Goal: Task Accomplishment & Management: Manage account settings

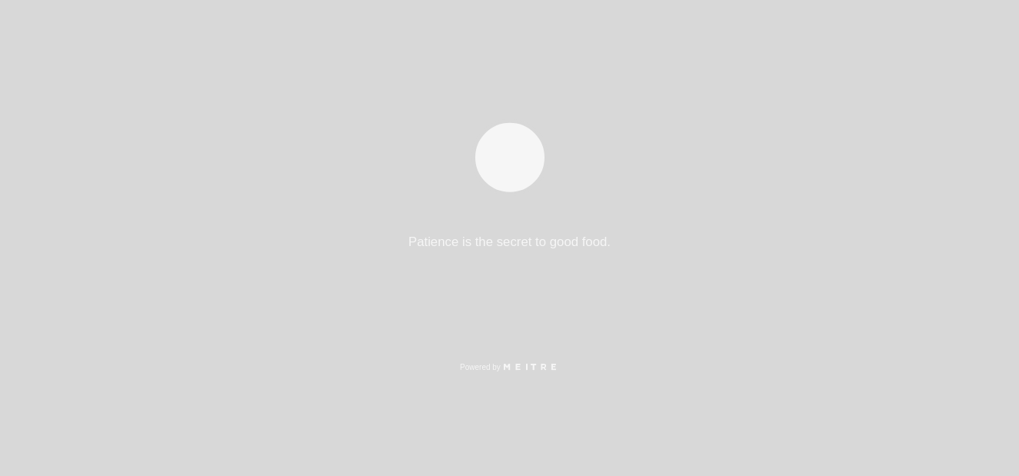
select select "es"
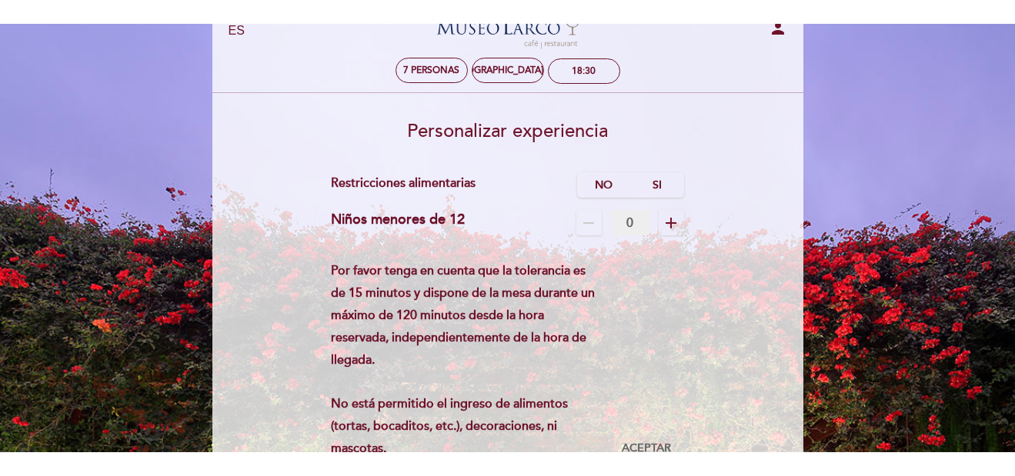
scroll to position [77, 0]
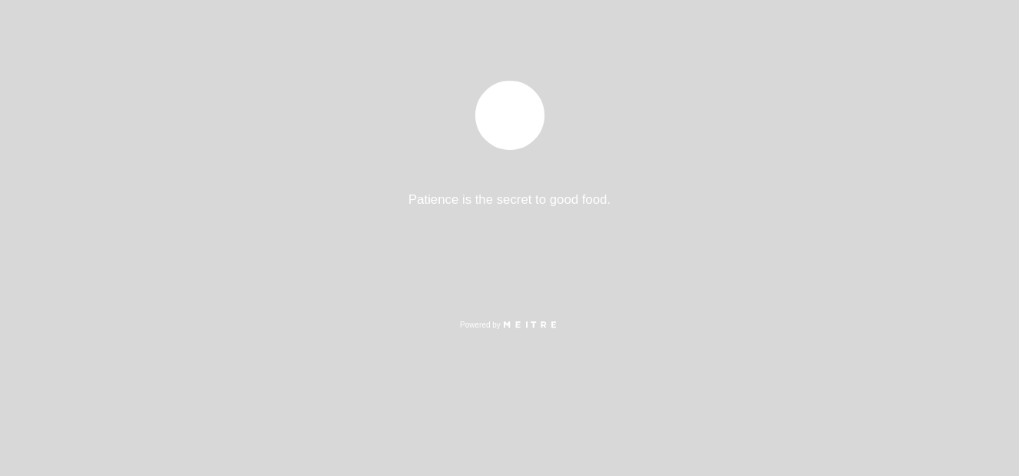
select select "es"
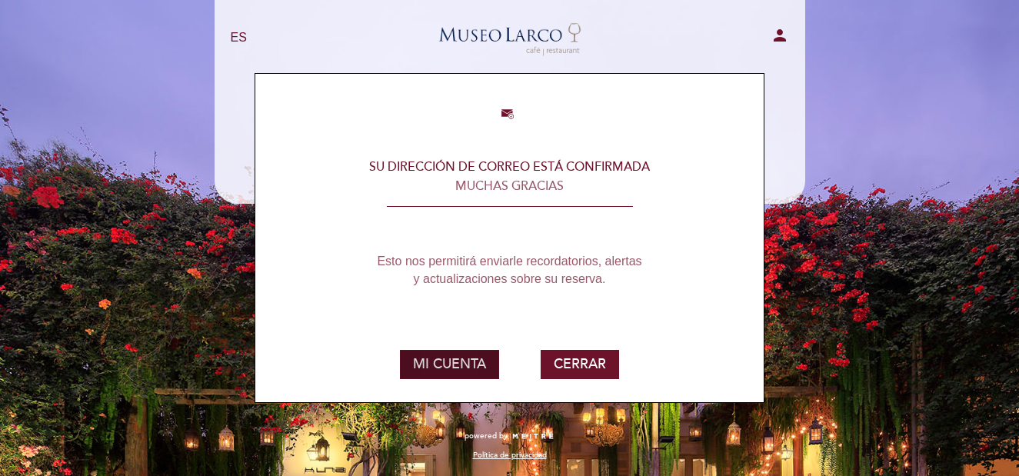
click at [462, 367] on button "MI CUENTA" at bounding box center [449, 364] width 99 height 29
select select "es"
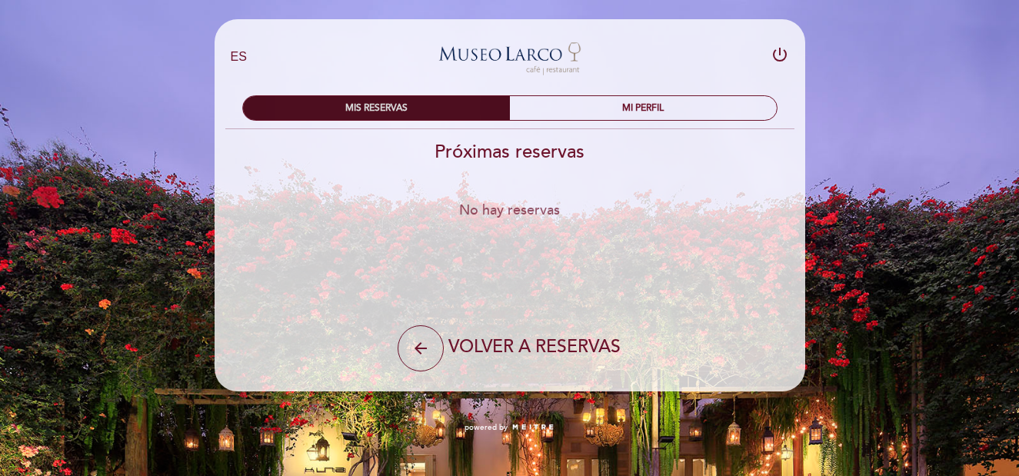
click at [418, 108] on div "MIS RESERVAS" at bounding box center [376, 108] width 267 height 24
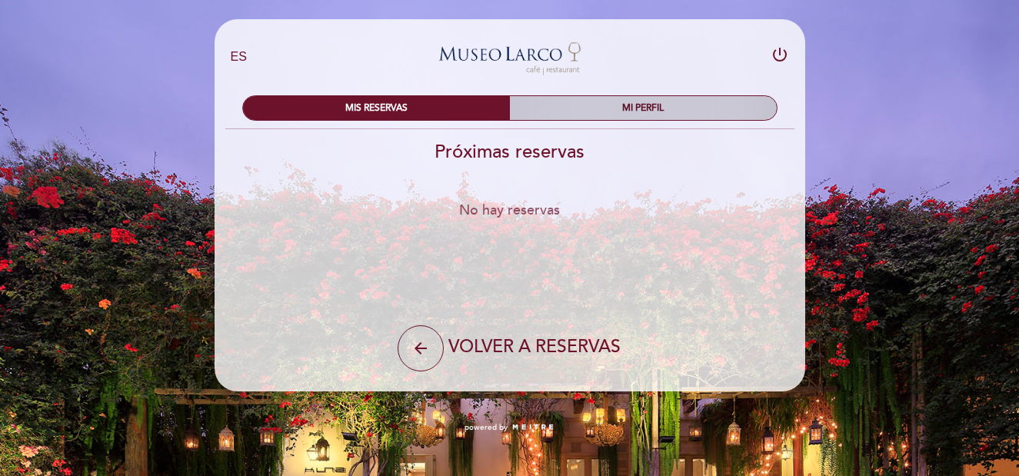
click at [614, 104] on div "MI PERFIL" at bounding box center [643, 108] width 267 height 24
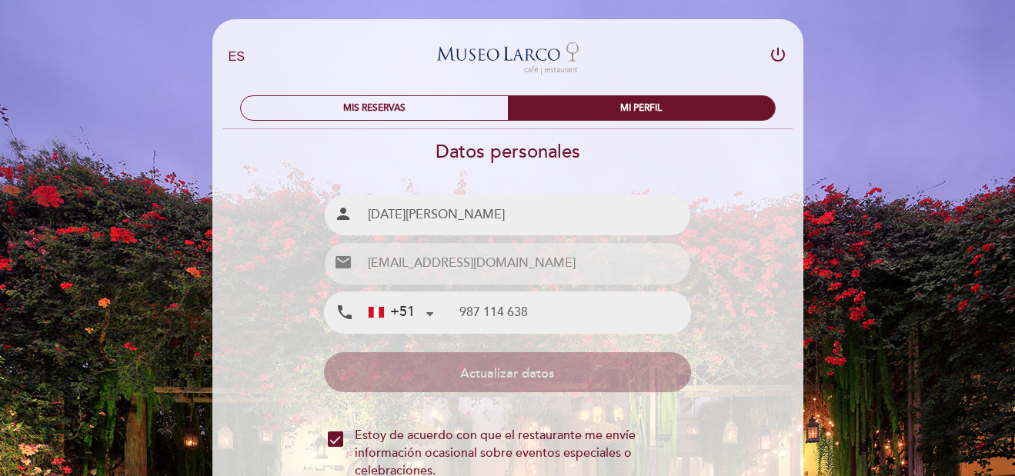
click at [549, 315] on input "987 114 638" at bounding box center [574, 312] width 231 height 41
select select "es"
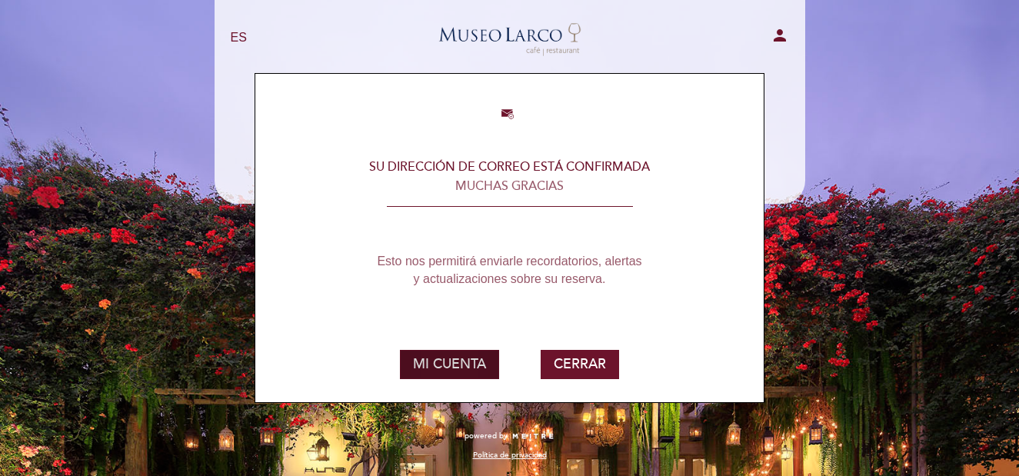
click at [428, 377] on button "MI CUENTA" at bounding box center [449, 364] width 99 height 29
select select "es"
